Goal: Find specific fact: Find specific fact

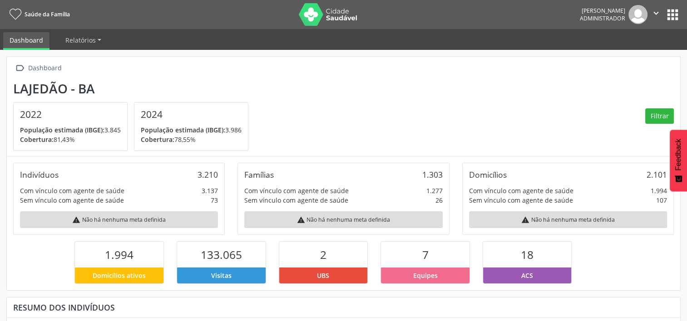
scroll to position [149, 224]
click at [681, 10] on nav "Saúde da Família [PERSON_NAME] Administrador  Configurações Sair apps" at bounding box center [343, 14] width 687 height 29
click at [678, 10] on button "apps" at bounding box center [672, 15] width 16 height 16
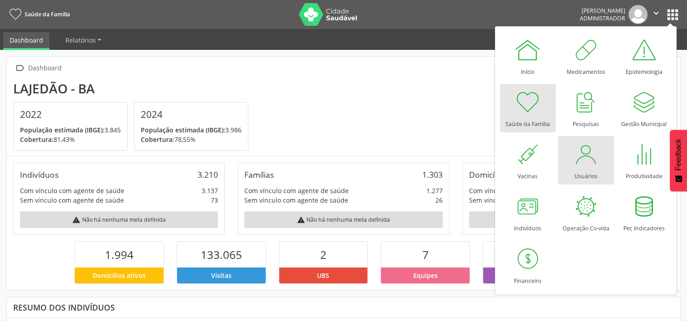
click at [599, 160] on link "Usuários" at bounding box center [586, 160] width 56 height 49
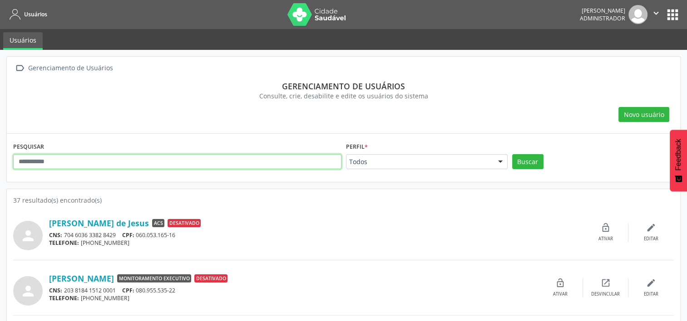
click at [267, 155] on input "text" at bounding box center [177, 161] width 328 height 15
type input "********"
click at [512, 154] on button "Buscar" at bounding box center [527, 161] width 31 height 15
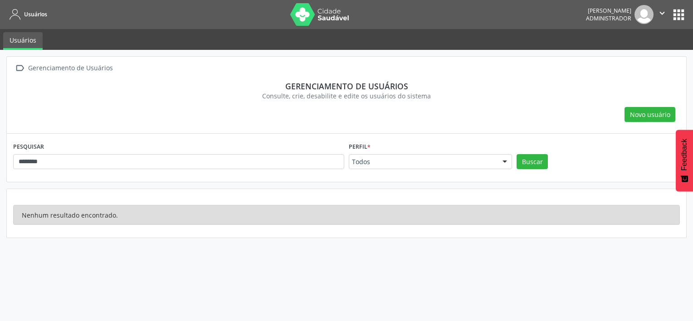
click at [686, 7] on button "apps" at bounding box center [679, 15] width 16 height 16
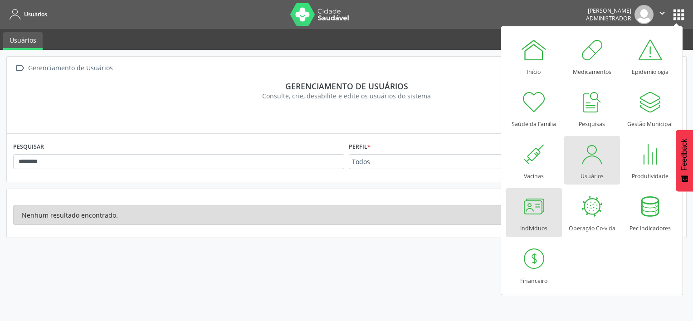
click at [537, 216] on div at bounding box center [533, 206] width 27 height 27
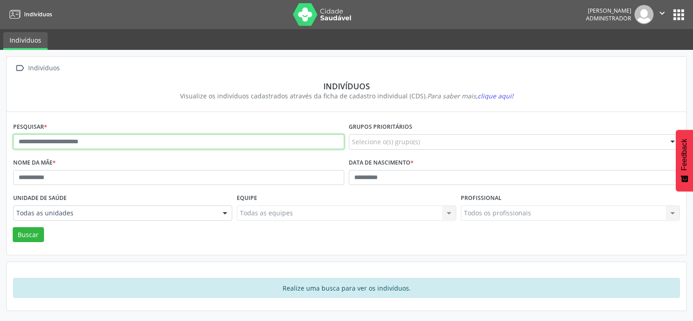
click at [84, 140] on input "text" at bounding box center [178, 141] width 331 height 15
type input "********"
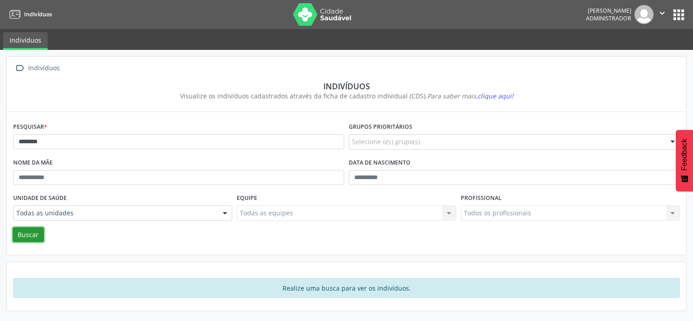
click at [31, 228] on button "Buscar" at bounding box center [28, 234] width 31 height 15
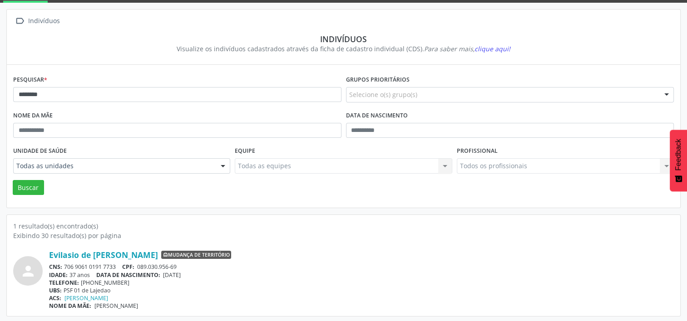
scroll to position [48, 0]
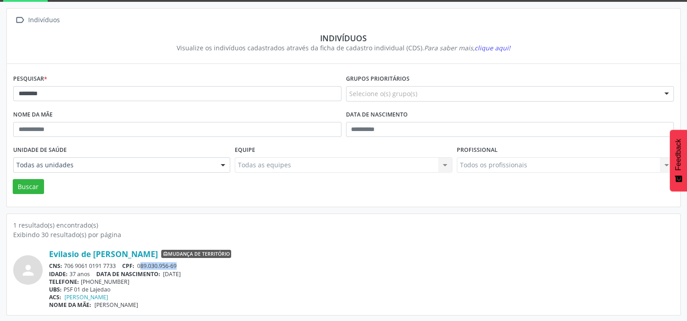
drag, startPoint x: 141, startPoint y: 264, endPoint x: 180, endPoint y: 266, distance: 39.6
click at [180, 266] on div "CNS: 706 9061 0191 7733 CPF: 089.030.956-69" at bounding box center [361, 266] width 624 height 8
copy span "89.030.956-69"
